Goal: Task Accomplishment & Management: Manage account settings

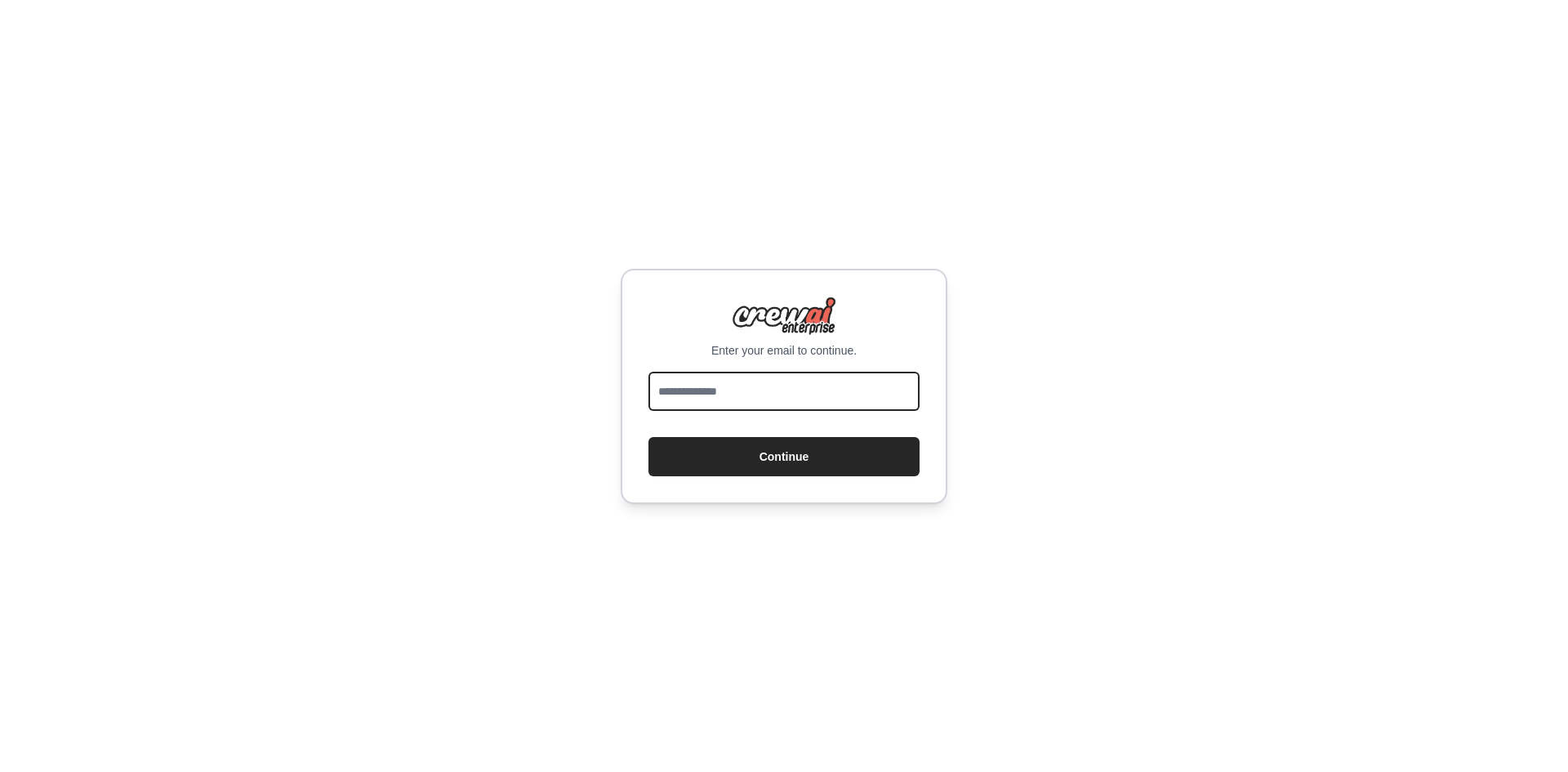
drag, startPoint x: 853, startPoint y: 405, endPoint x: 839, endPoint y: 407, distance: 14.1
click at [839, 414] on div at bounding box center [784, 395] width 271 height 45
type input "**********"
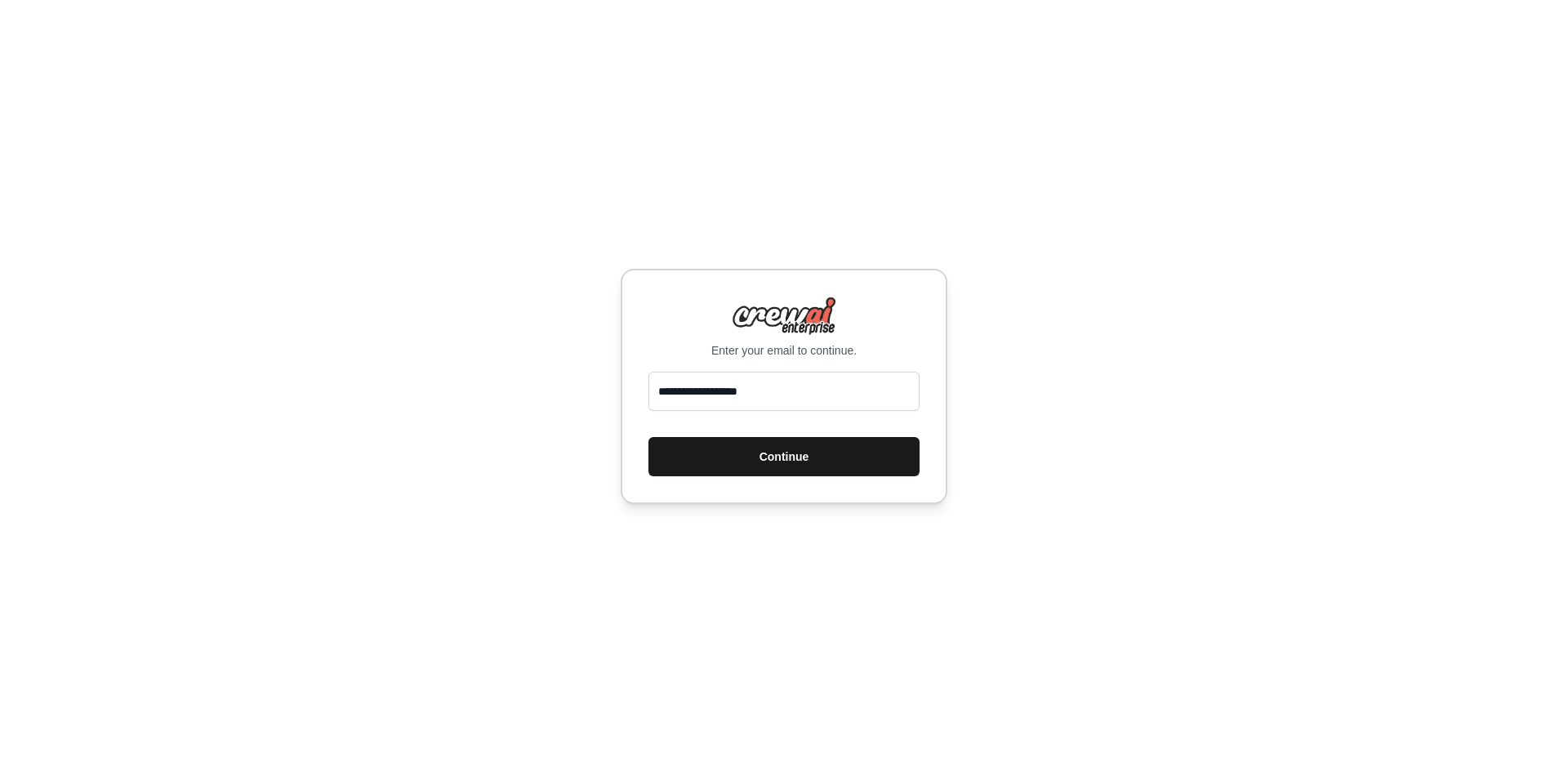
click at [838, 448] on button "Continue" at bounding box center [784, 456] width 271 height 39
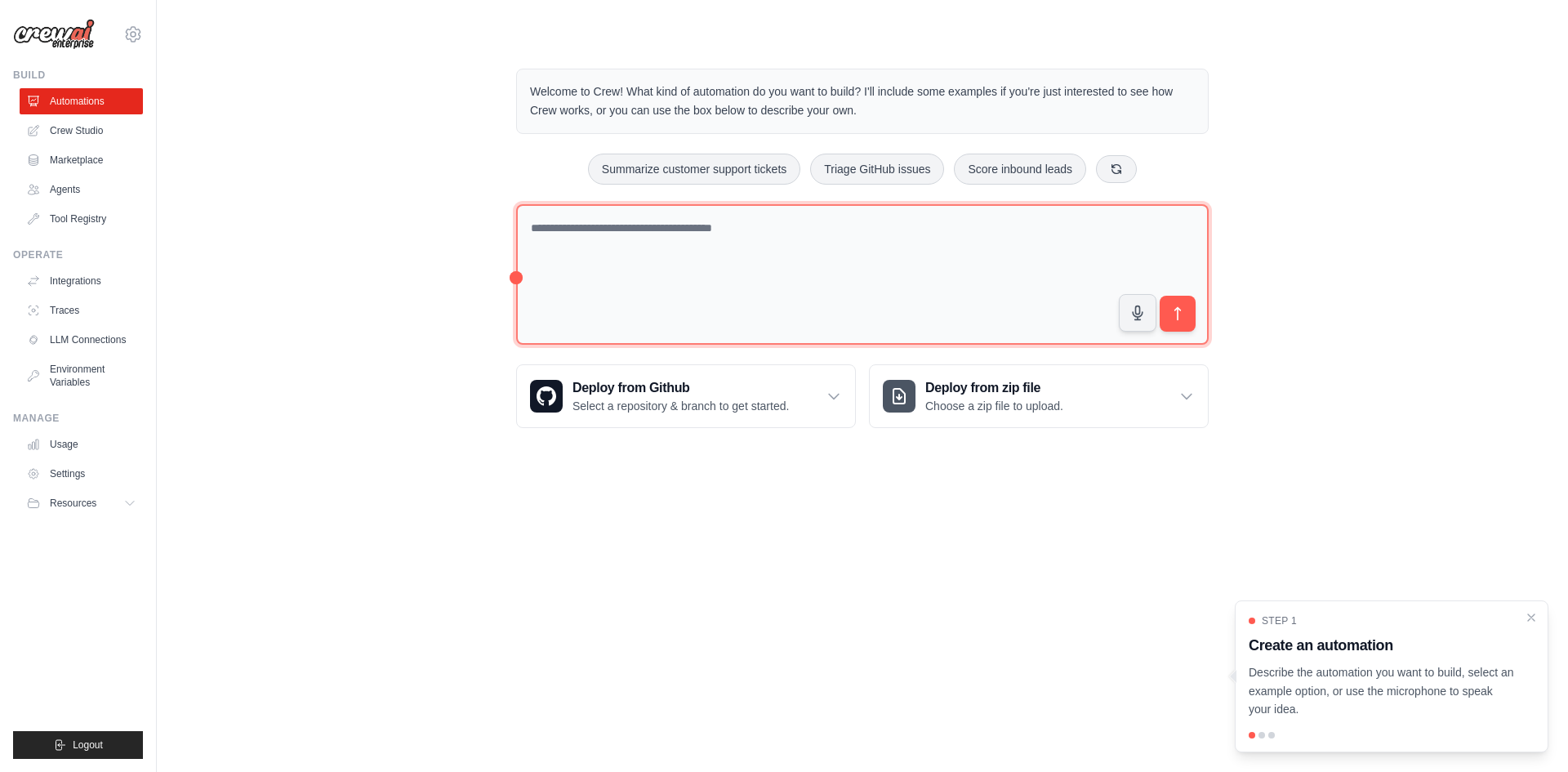
click at [832, 263] on textarea at bounding box center [862, 275] width 692 height 142
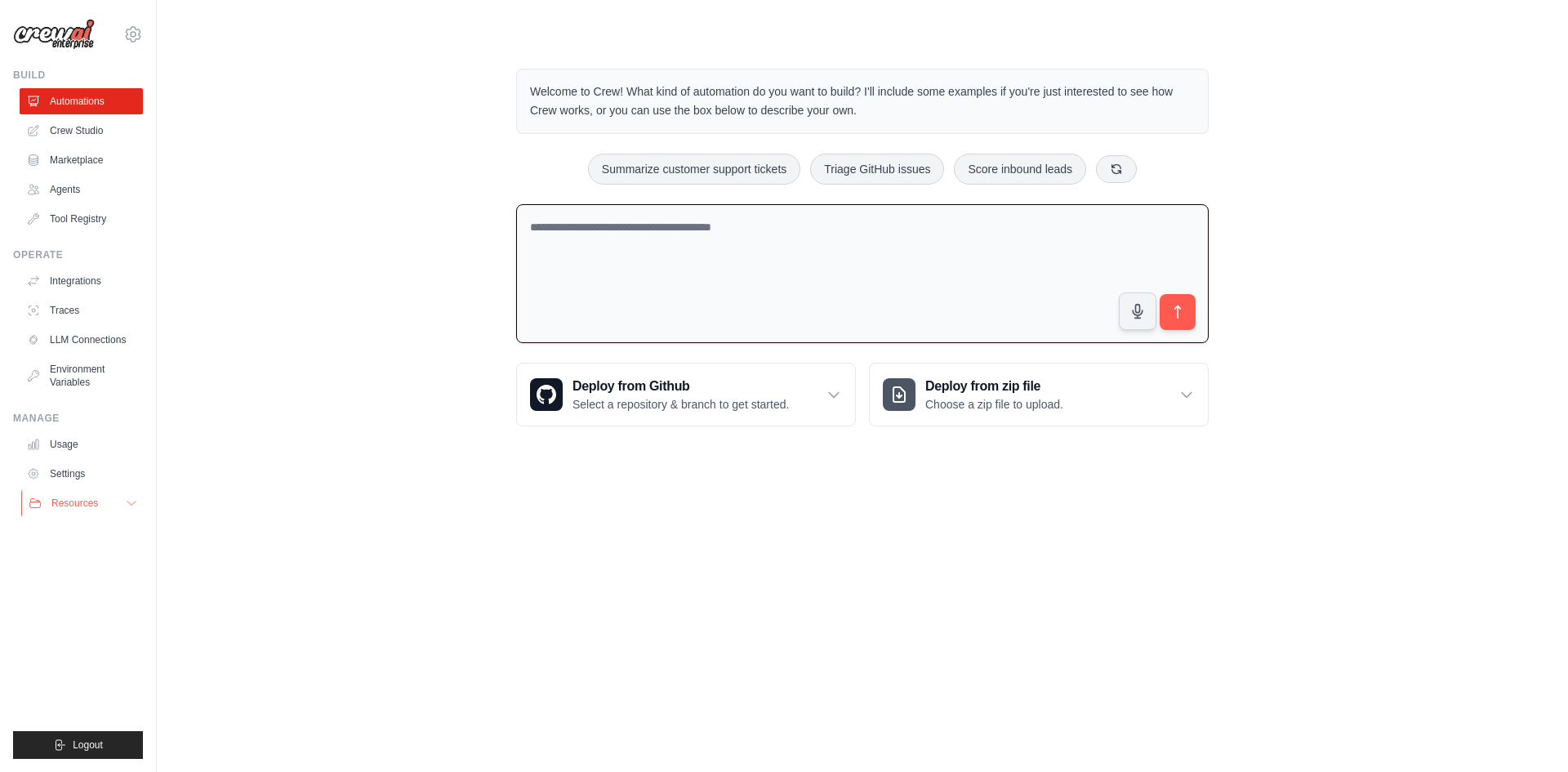
click at [127, 506] on icon at bounding box center [132, 503] width 13 height 13
click at [95, 366] on link "Environment Variables" at bounding box center [83, 375] width 123 height 39
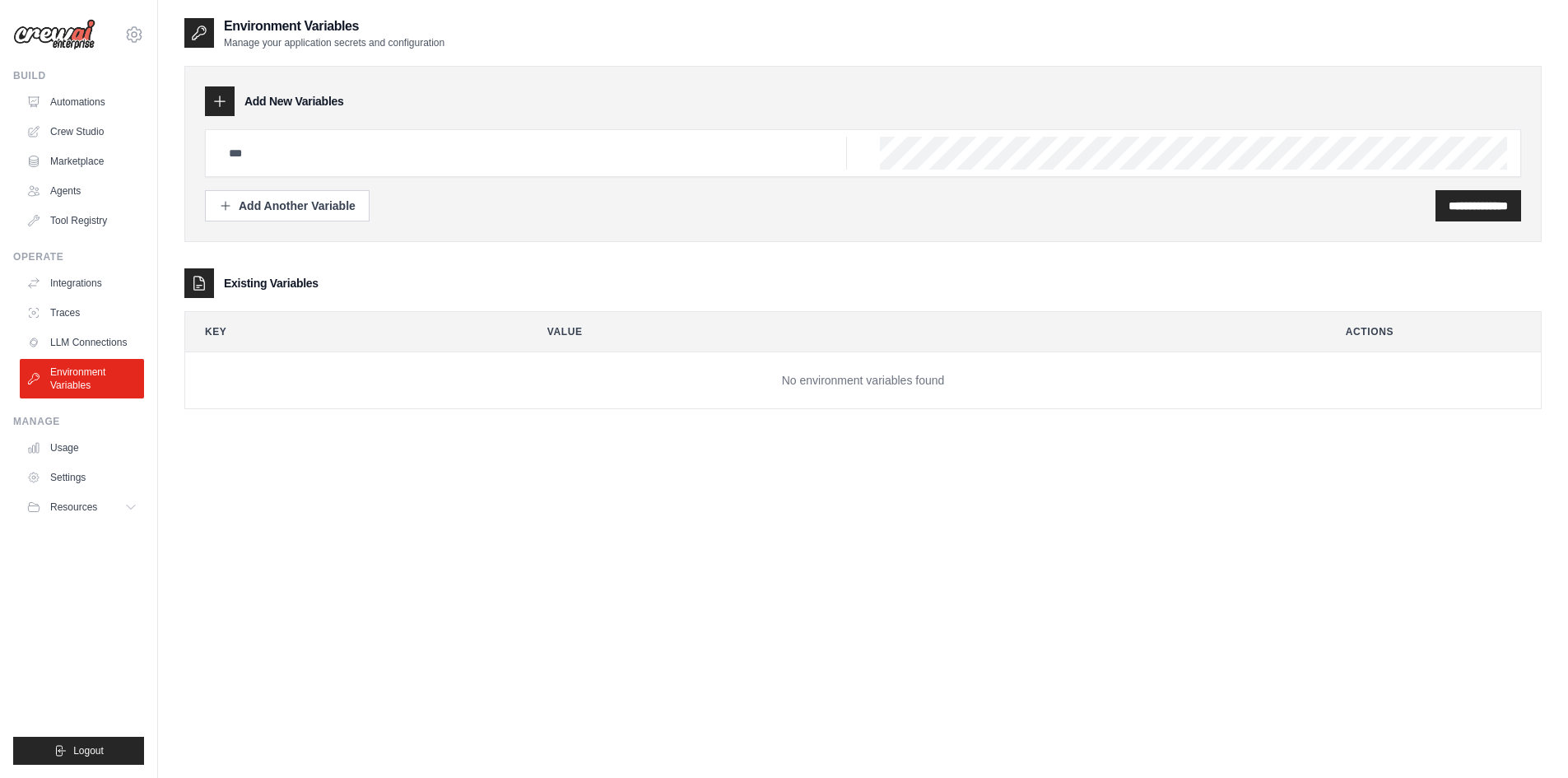
click at [223, 327] on th "Key" at bounding box center [350, 331] width 329 height 39
click at [226, 101] on icon at bounding box center [219, 101] width 16 height 16
click at [204, 102] on div "**********" at bounding box center [863, 154] width 1357 height 176
click at [218, 99] on icon at bounding box center [219, 101] width 16 height 16
click at [277, 212] on div "Add Another Variable" at bounding box center [286, 205] width 136 height 16
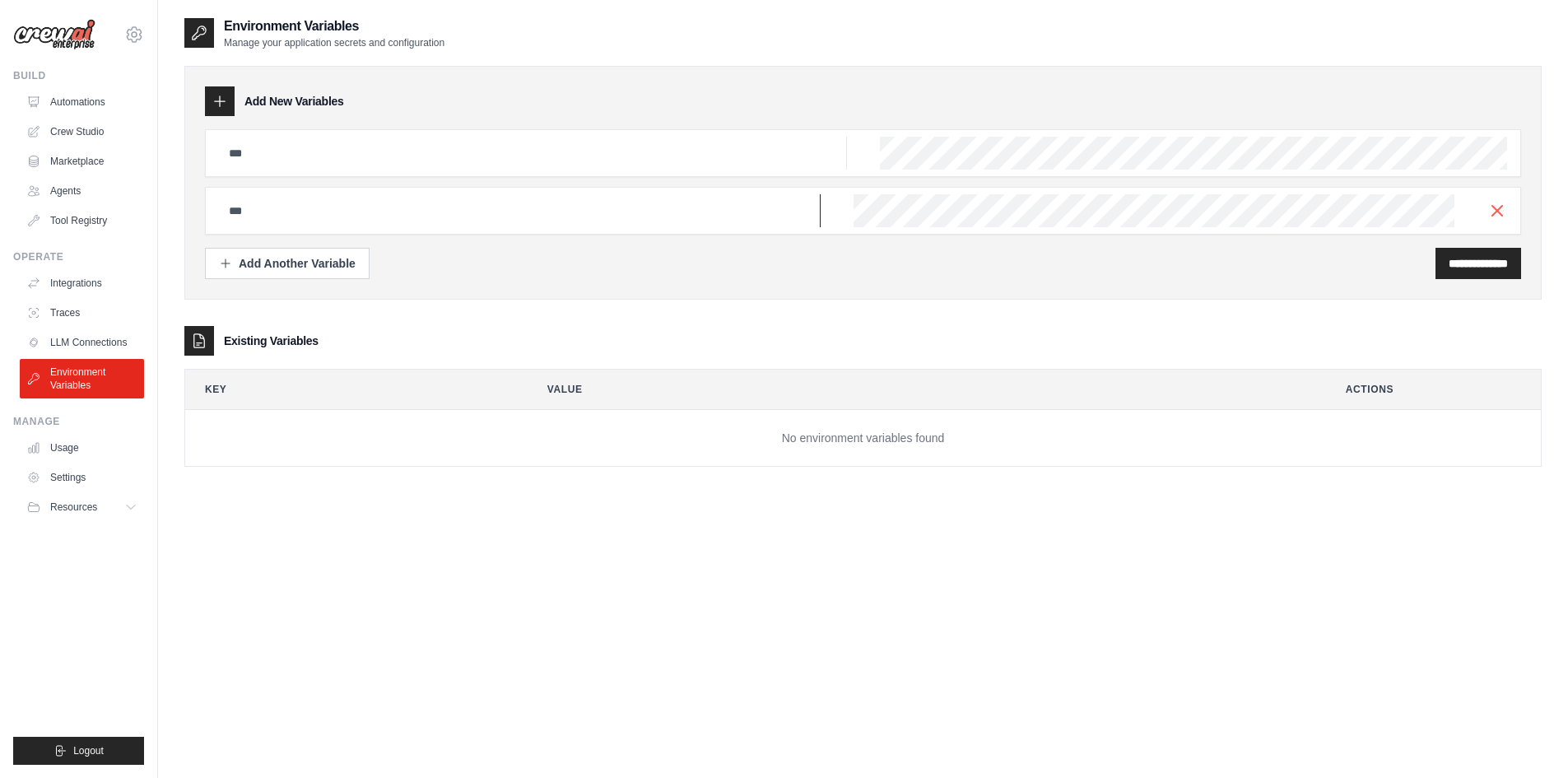
click at [613, 169] on input "text" at bounding box center [532, 153] width 628 height 33
click at [1500, 211] on icon "button" at bounding box center [1497, 210] width 20 height 20
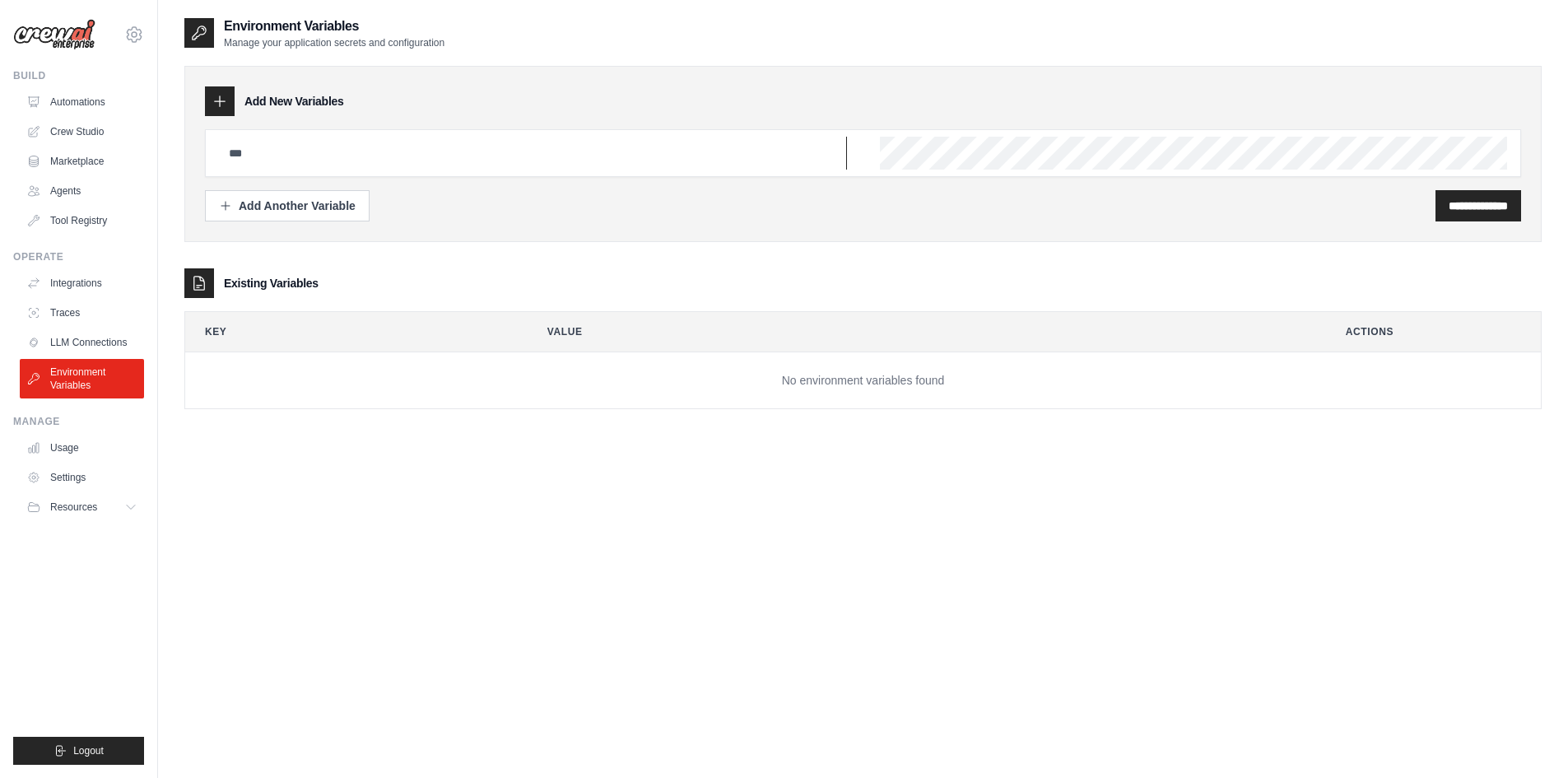
click at [306, 158] on input "text" at bounding box center [532, 153] width 628 height 33
click at [210, 95] on div at bounding box center [219, 101] width 29 height 29
click at [285, 154] on input "text" at bounding box center [532, 153] width 628 height 33
click at [101, 485] on link "Settings" at bounding box center [83, 477] width 124 height 27
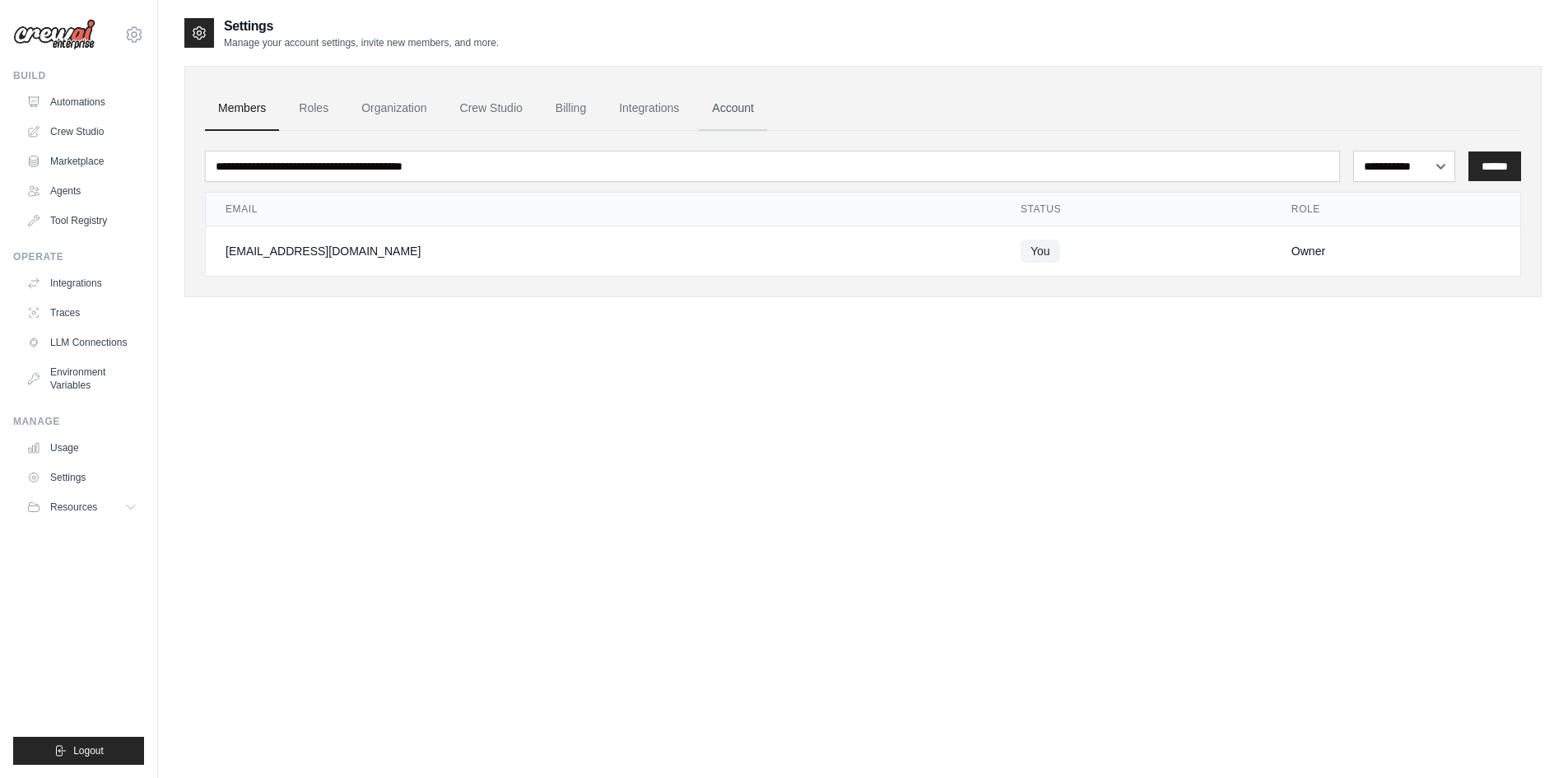
click at [754, 105] on link "Account" at bounding box center [732, 109] width 69 height 45
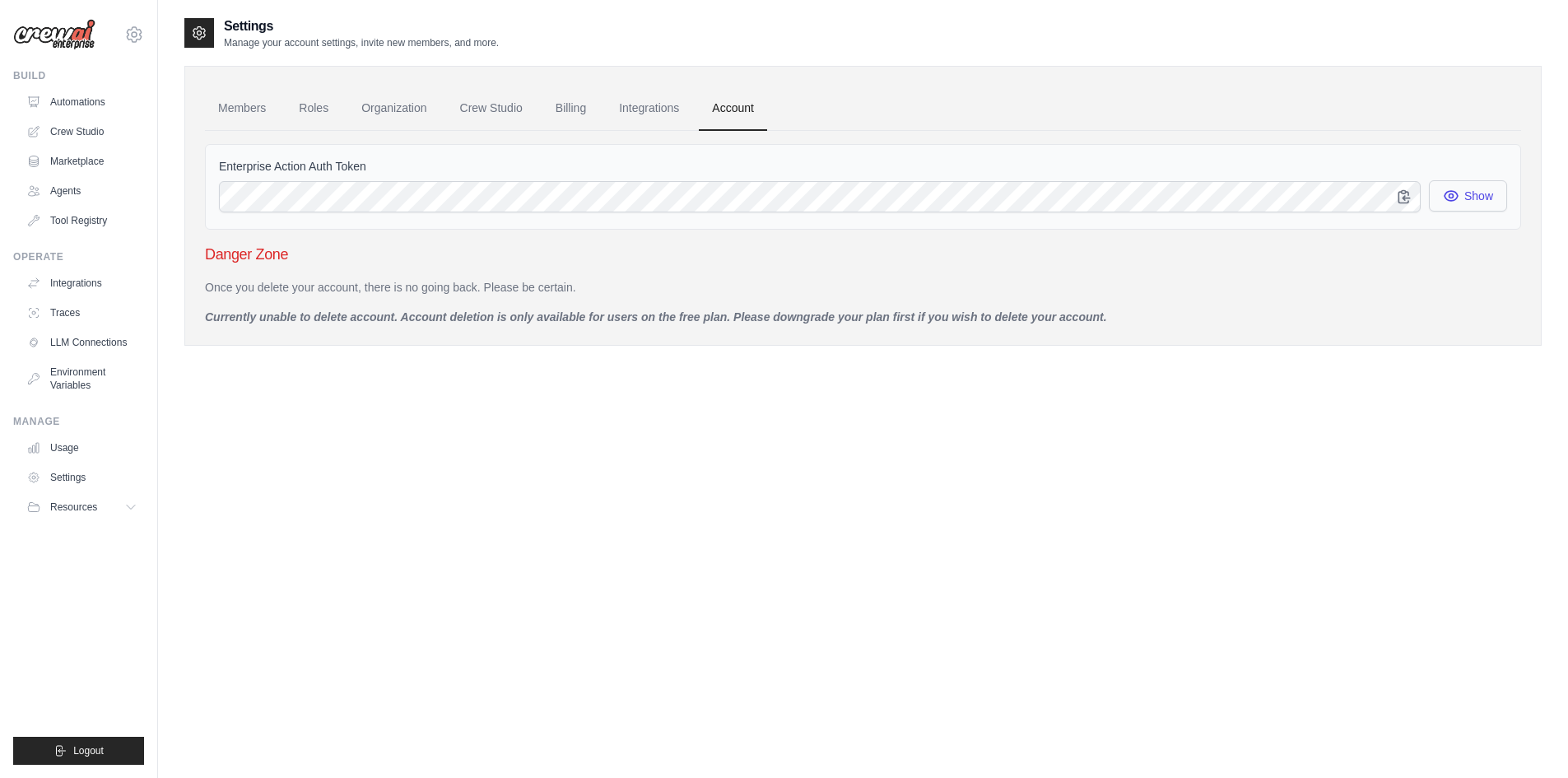
click at [1472, 197] on button "Show" at bounding box center [1468, 196] width 79 height 31
click at [1477, 201] on button "Show" at bounding box center [1468, 196] width 79 height 31
